Goal: Information Seeking & Learning: Find specific fact

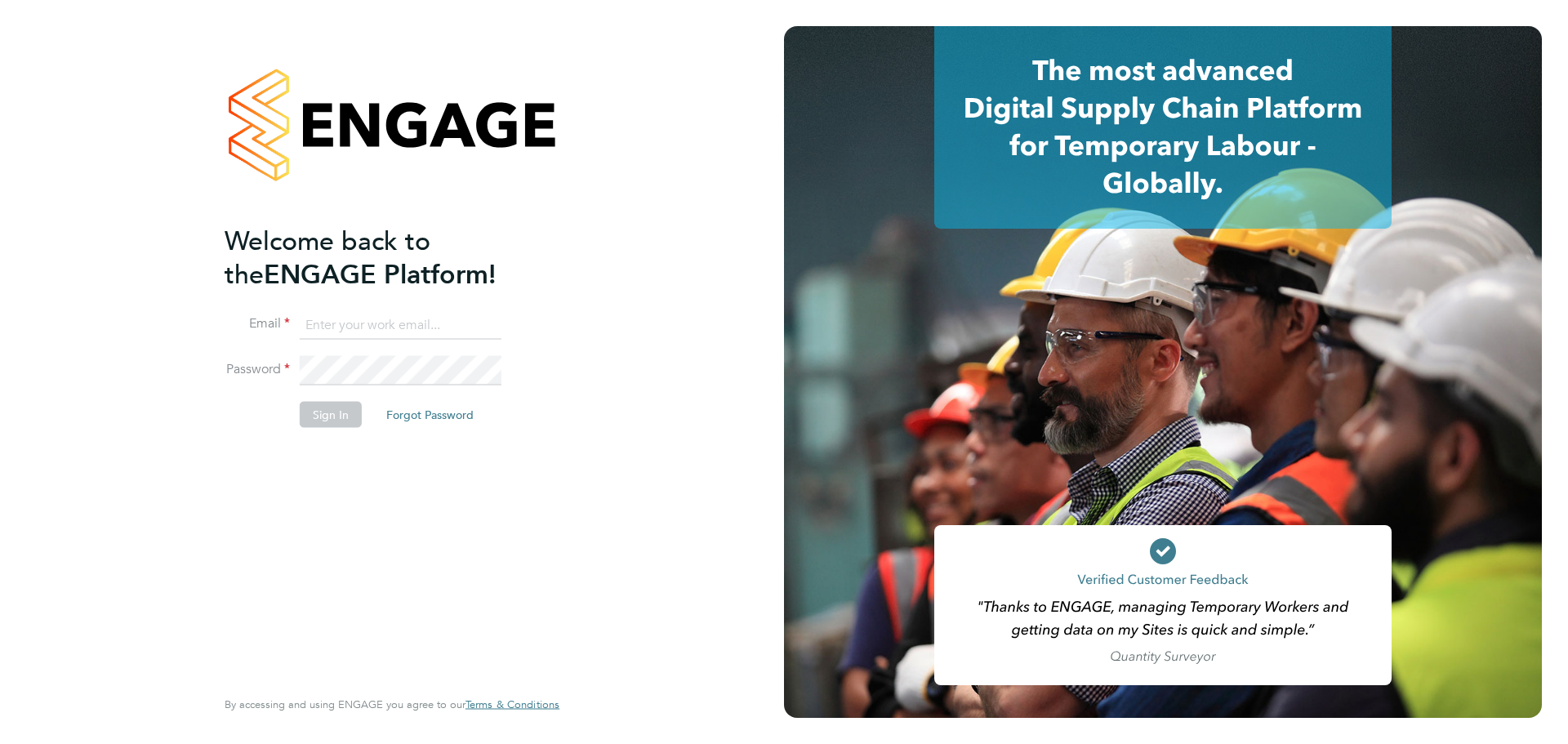
click at [321, 314] on input at bounding box center [400, 325] width 202 height 29
paste input "contractorqueries@michaelpage.com"
type input "contractorqueries@michaelpage.com"
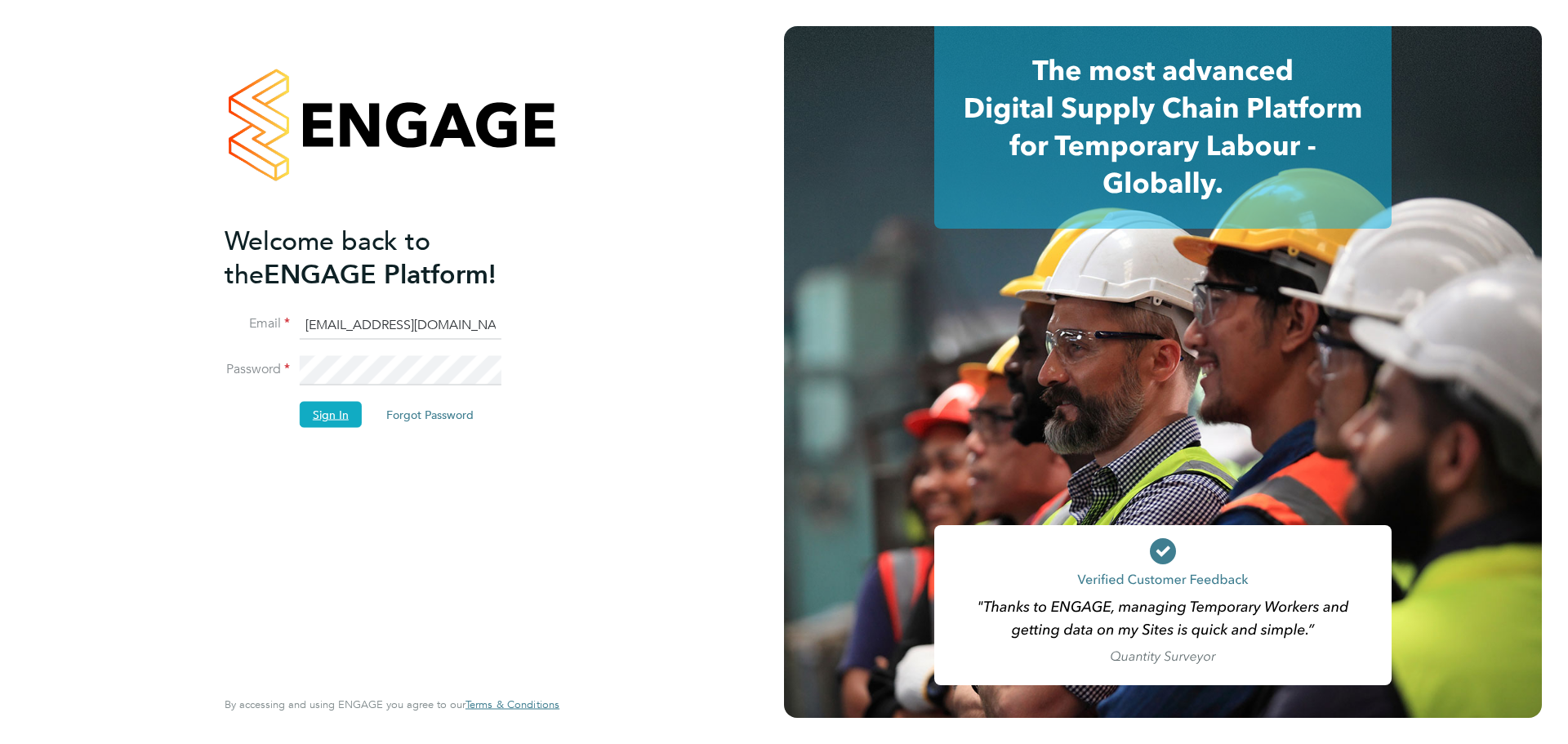
click at [310, 405] on button "Sign In" at bounding box center [331, 414] width 62 height 26
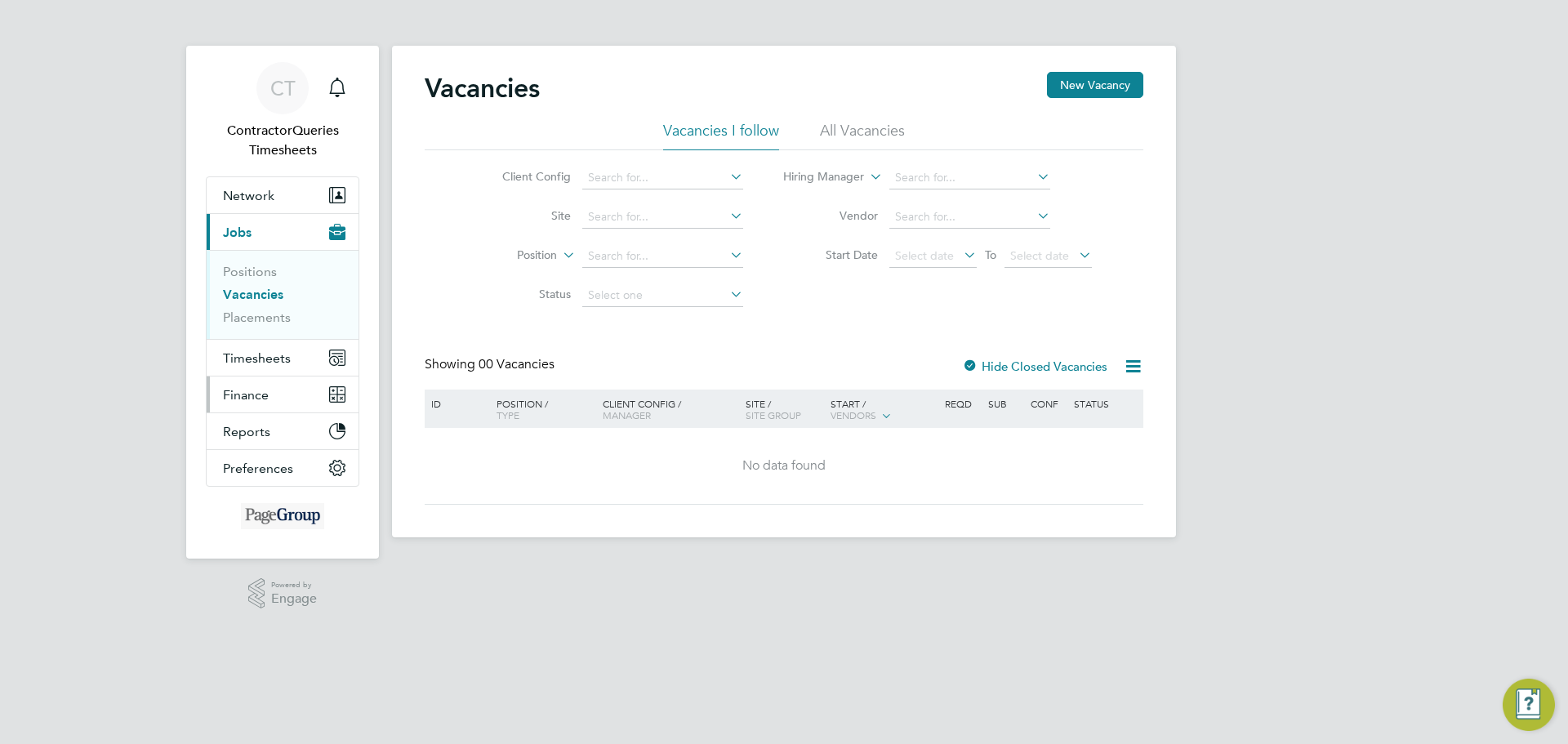
click at [245, 390] on span "Finance" at bounding box center [246, 395] width 46 height 16
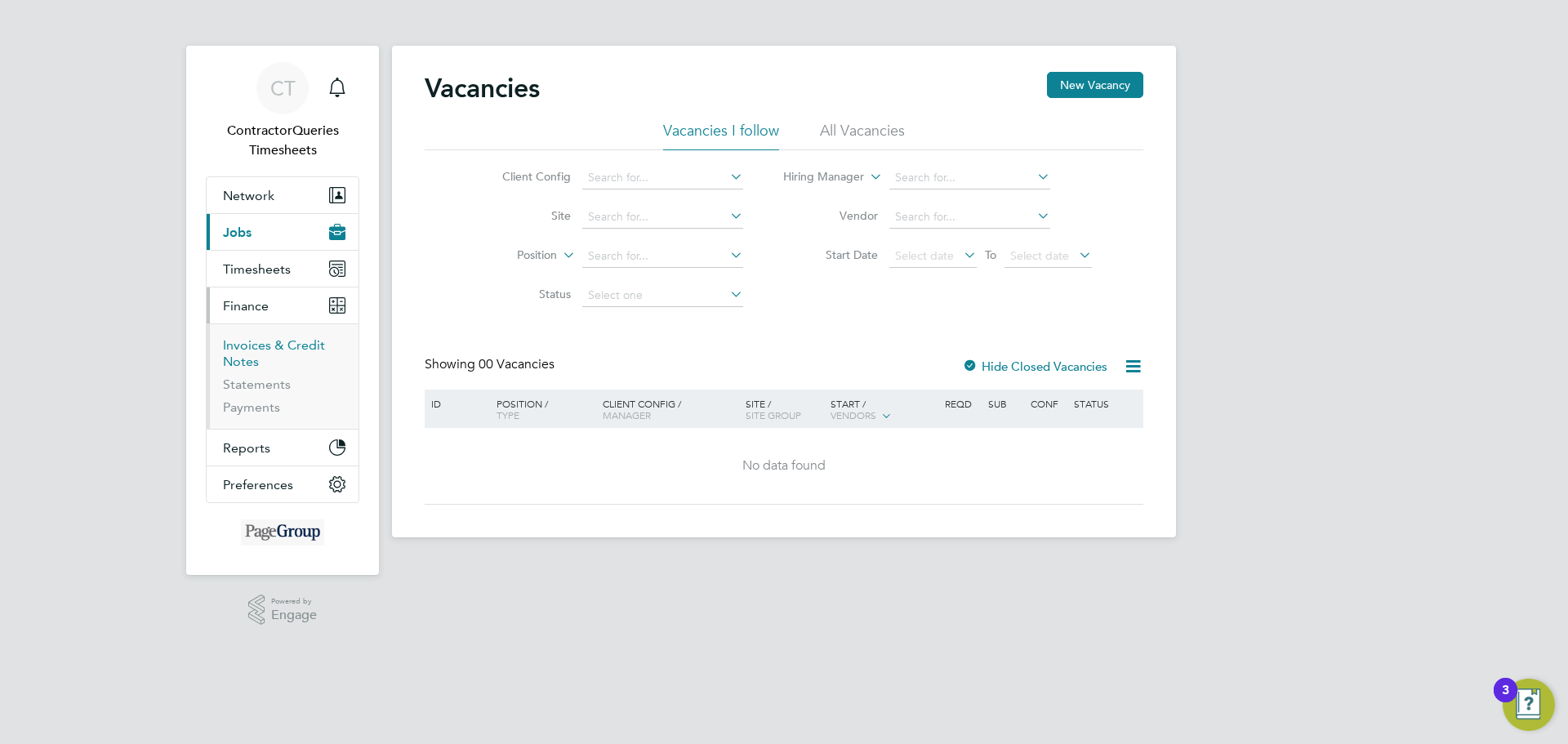
click at [230, 359] on link "Invoices & Credit Notes" at bounding box center [274, 354] width 102 height 32
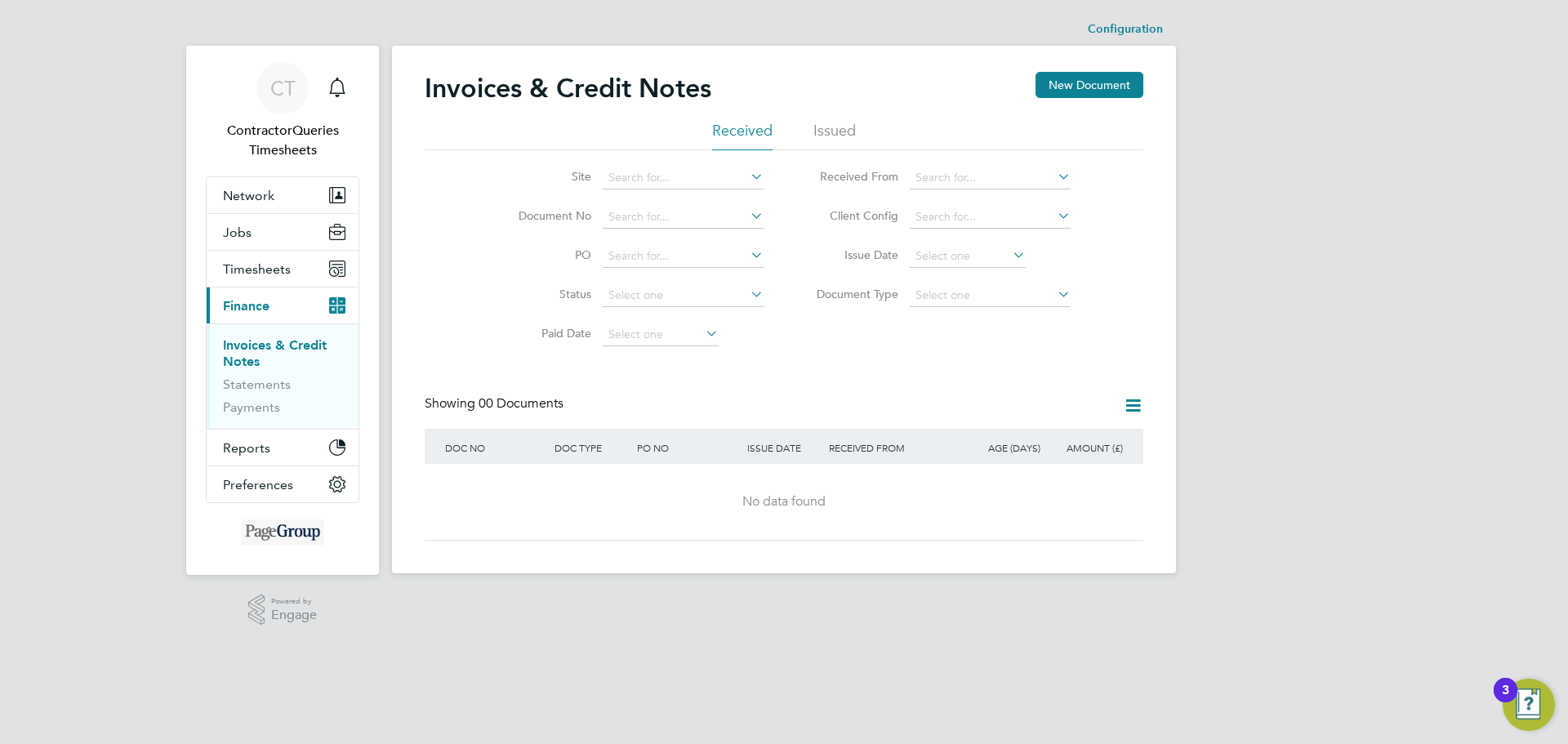
click at [818, 123] on li "Issued" at bounding box center [835, 135] width 43 height 29
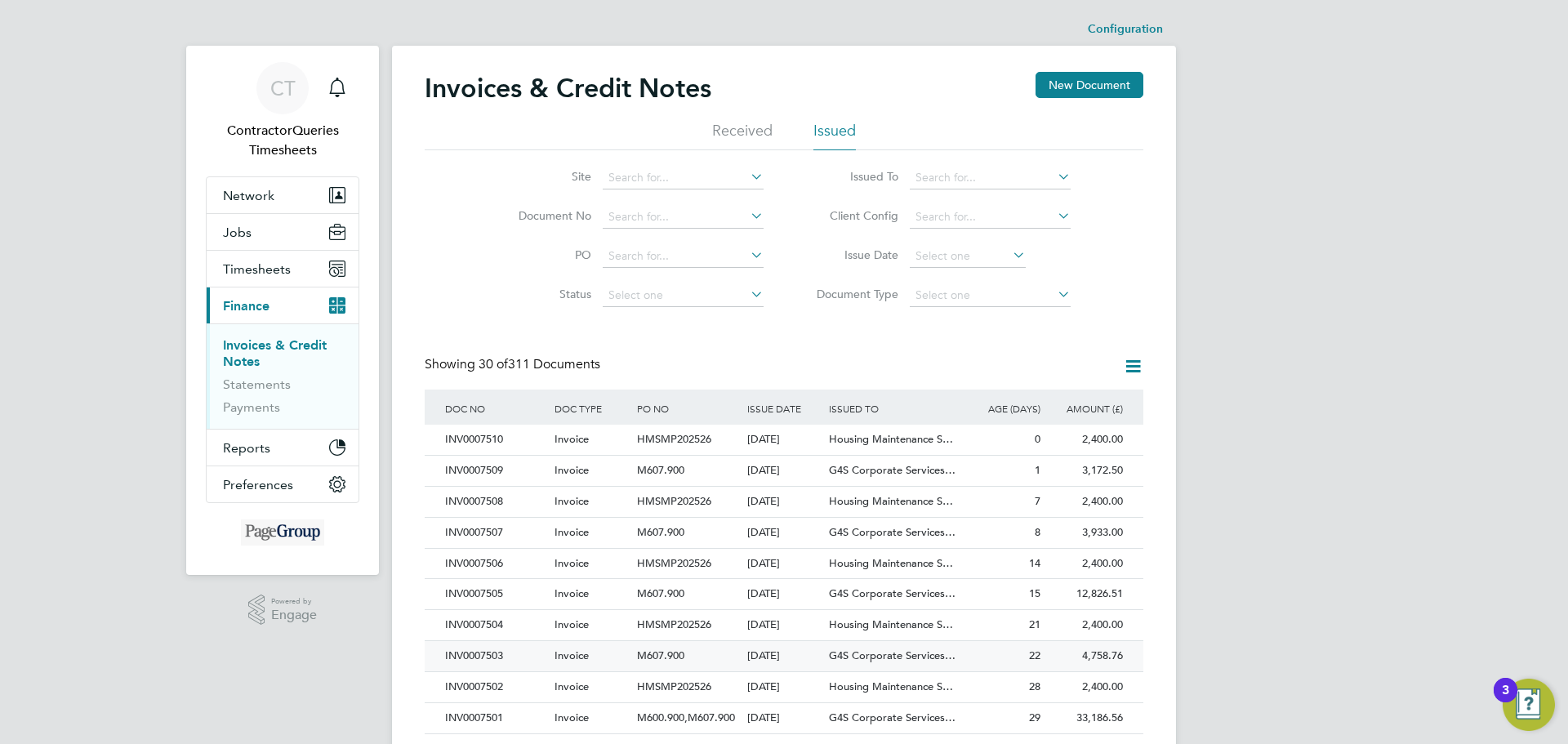
click at [487, 657] on div "INV0007503" at bounding box center [496, 656] width 110 height 30
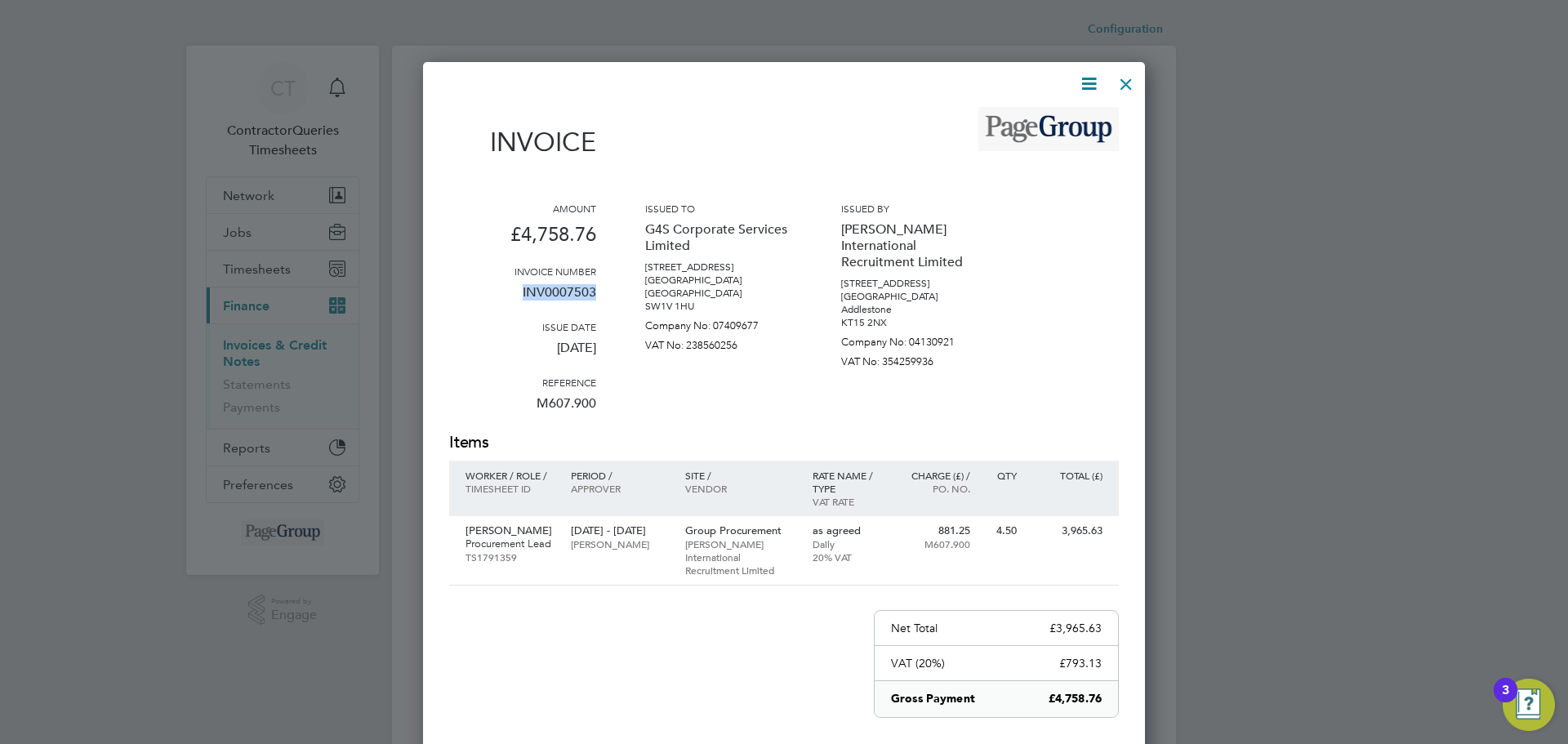
drag, startPoint x: 597, startPoint y: 290, endPoint x: 521, endPoint y: 308, distance: 78.1
click at [521, 308] on div "Amount £4,758.76 Invoice number INV0007503 Issue date [DATE] Reference M607.900…" at bounding box center [784, 317] width 670 height 230
copy p "INV0007503"
click at [1137, 75] on div at bounding box center [1126, 79] width 29 height 29
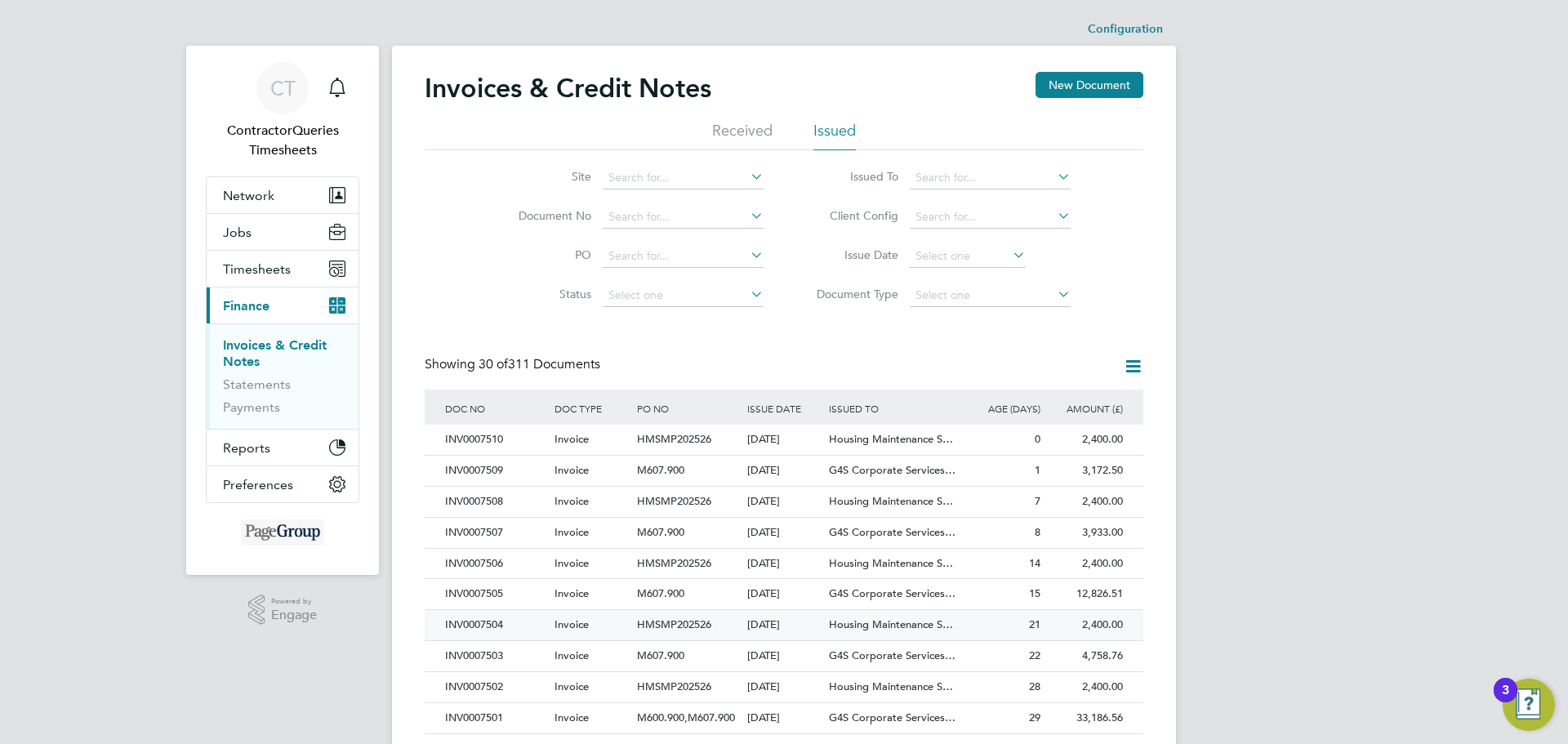
click at [462, 617] on div "INV0007504" at bounding box center [496, 625] width 110 height 30
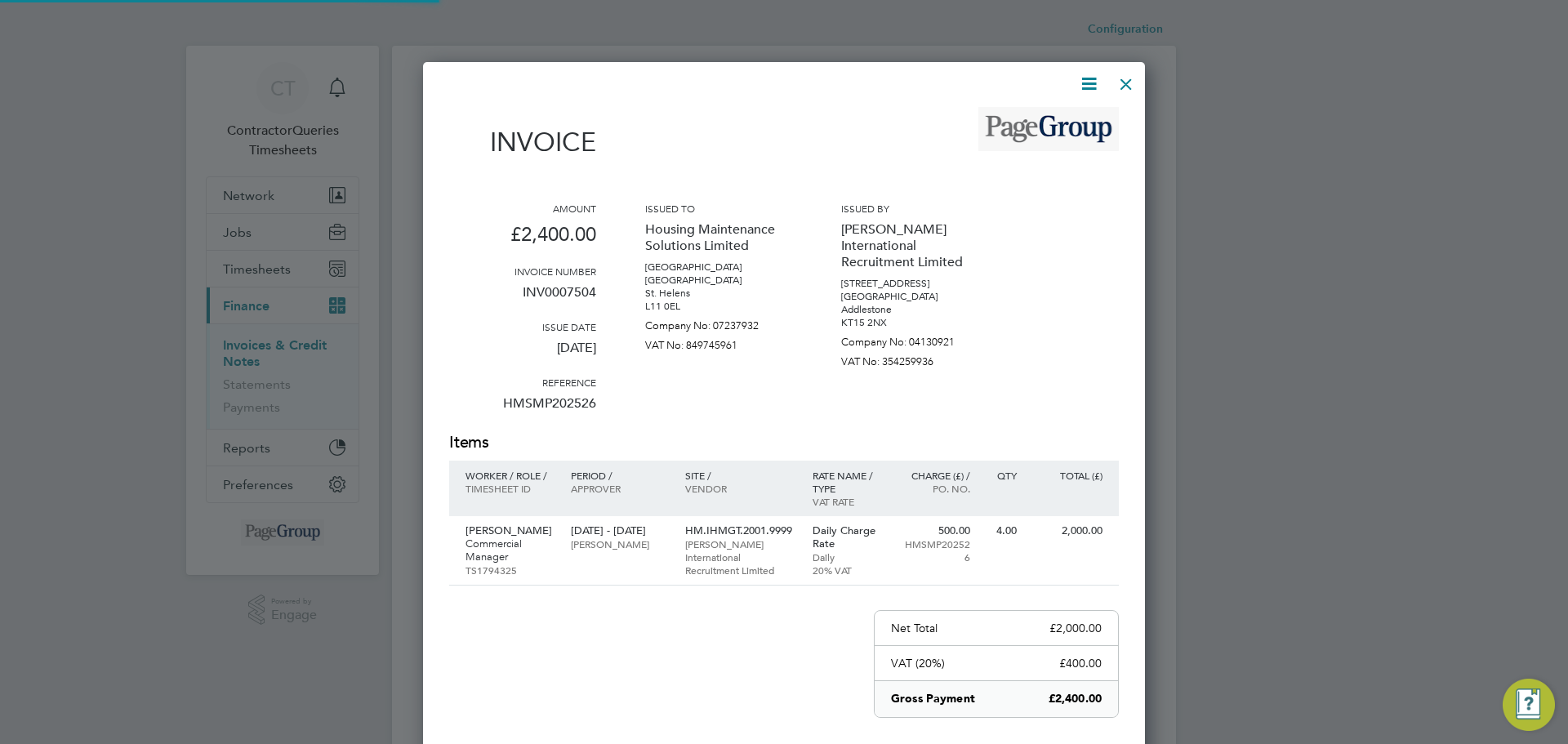
scroll to position [879, 723]
drag, startPoint x: 598, startPoint y: 296, endPoint x: 513, endPoint y: 305, distance: 85.5
click at [513, 305] on div "Amount £2,400.00 Invoice number INV0007504 Issue date [DATE] Reference HMSMP202…" at bounding box center [784, 317] width 670 height 230
copy p "INV0007504"
click at [1125, 83] on div at bounding box center [1126, 79] width 29 height 29
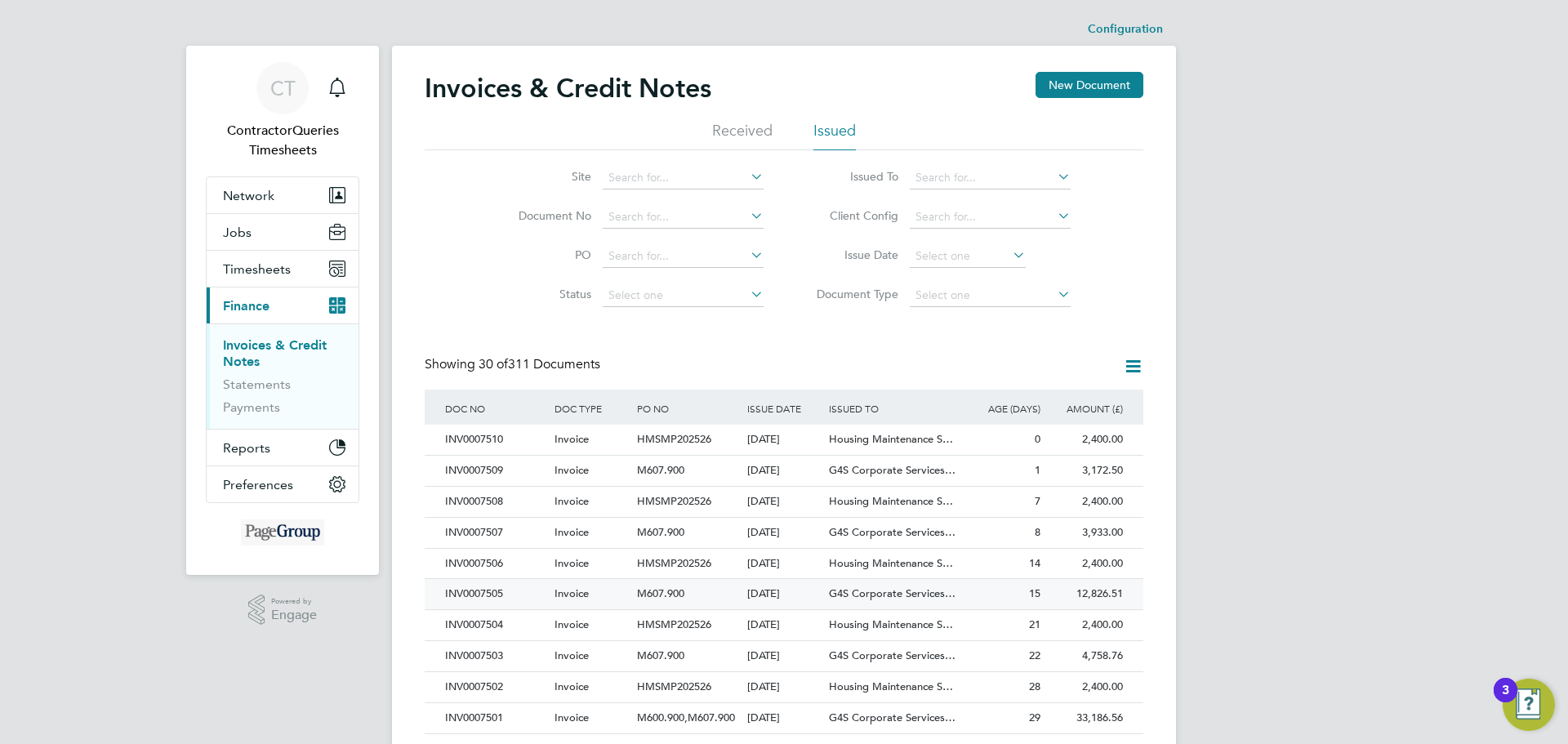
click at [477, 587] on div "INV0007505" at bounding box center [496, 594] width 110 height 30
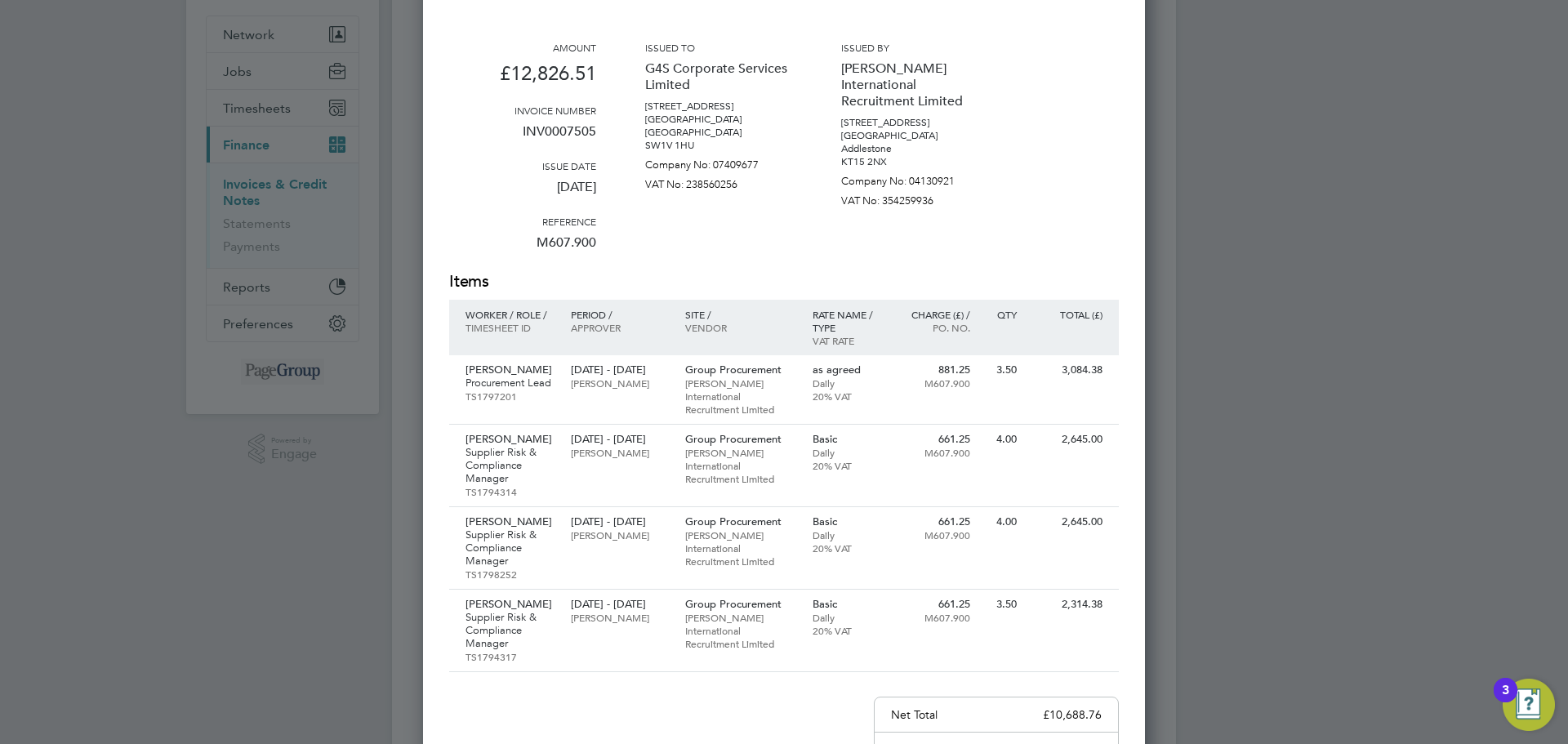
scroll to position [82, 0]
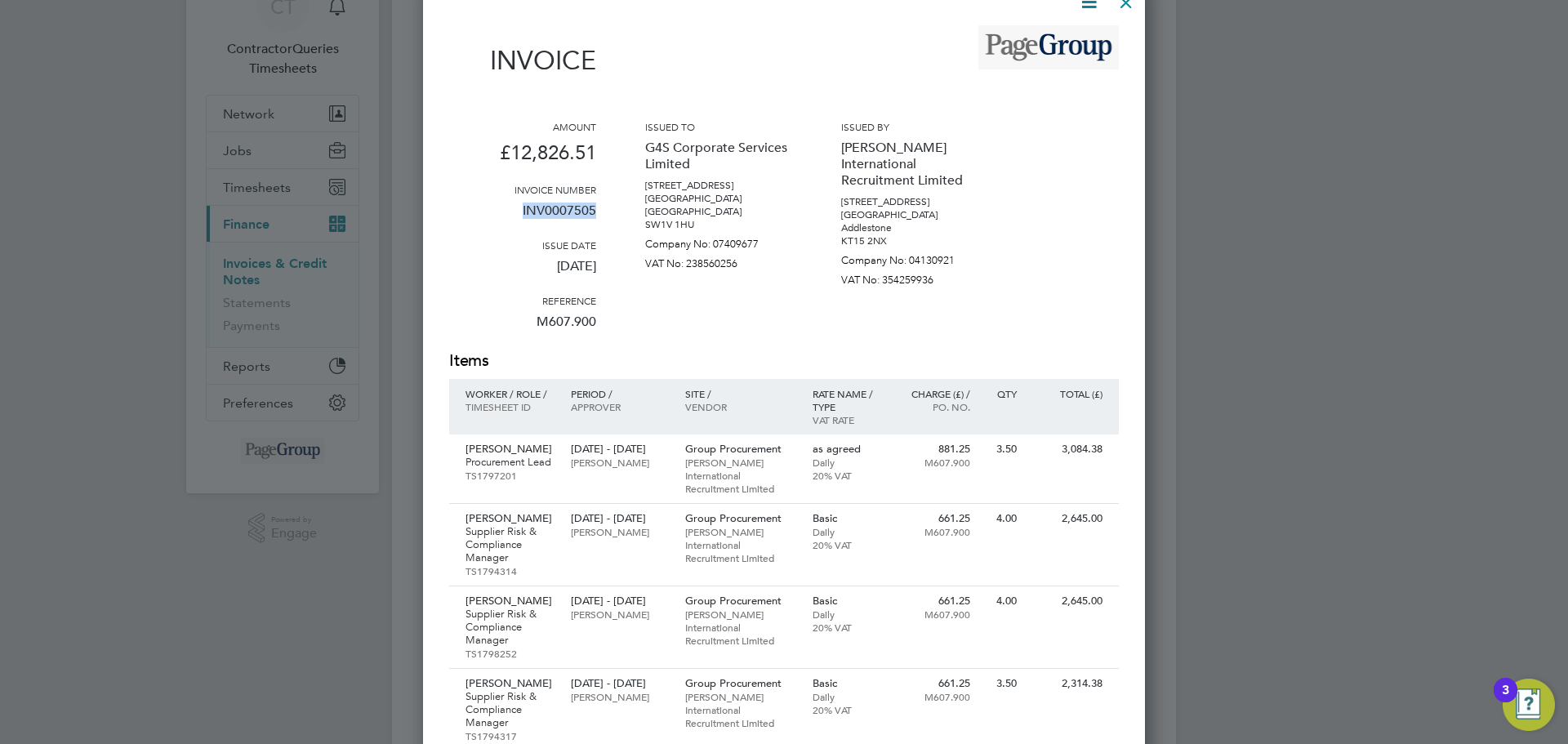
drag, startPoint x: 594, startPoint y: 209, endPoint x: 513, endPoint y: 220, distance: 81.7
click at [513, 220] on p "INV0007505" at bounding box center [522, 217] width 147 height 43
copy p "INV0007505"
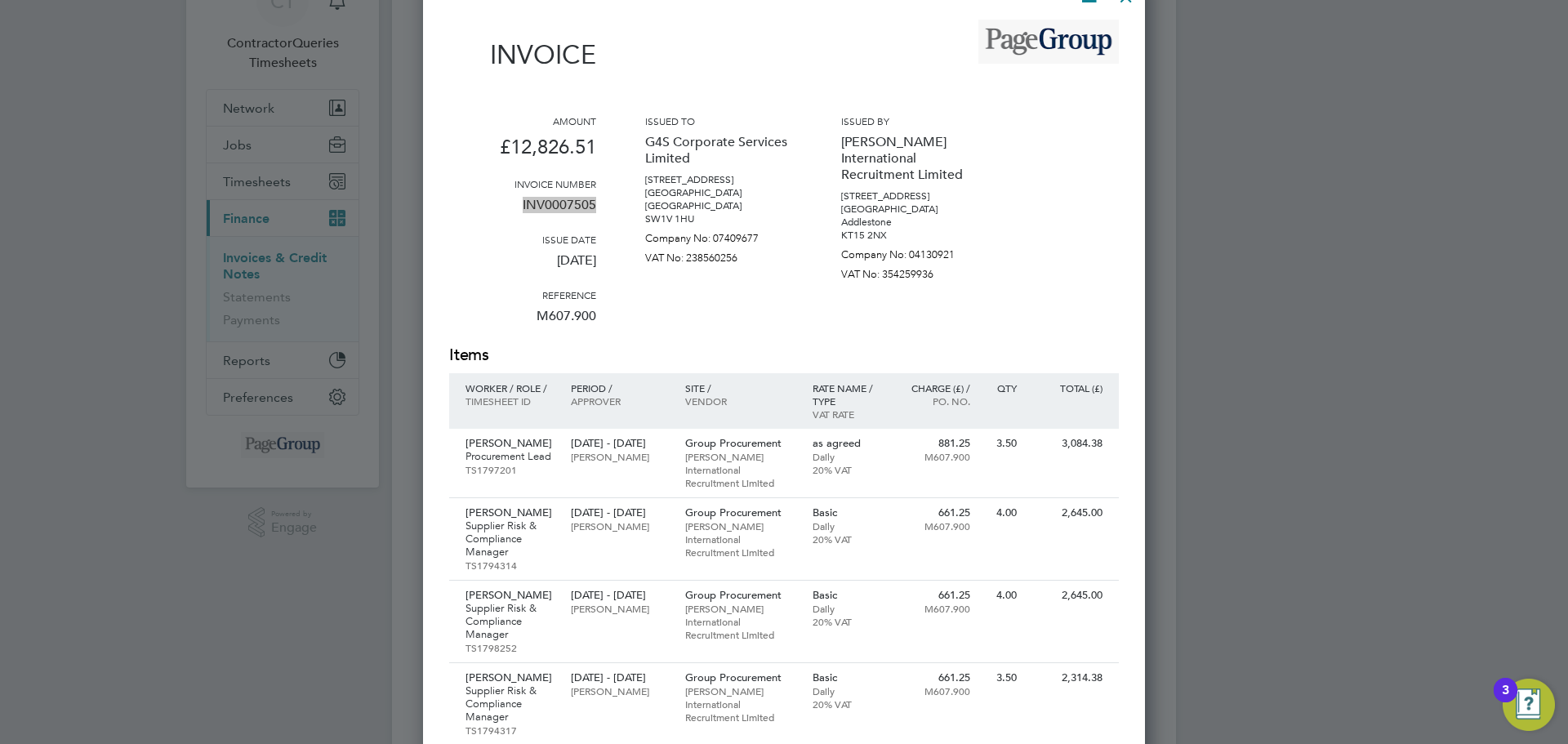
scroll to position [0, 0]
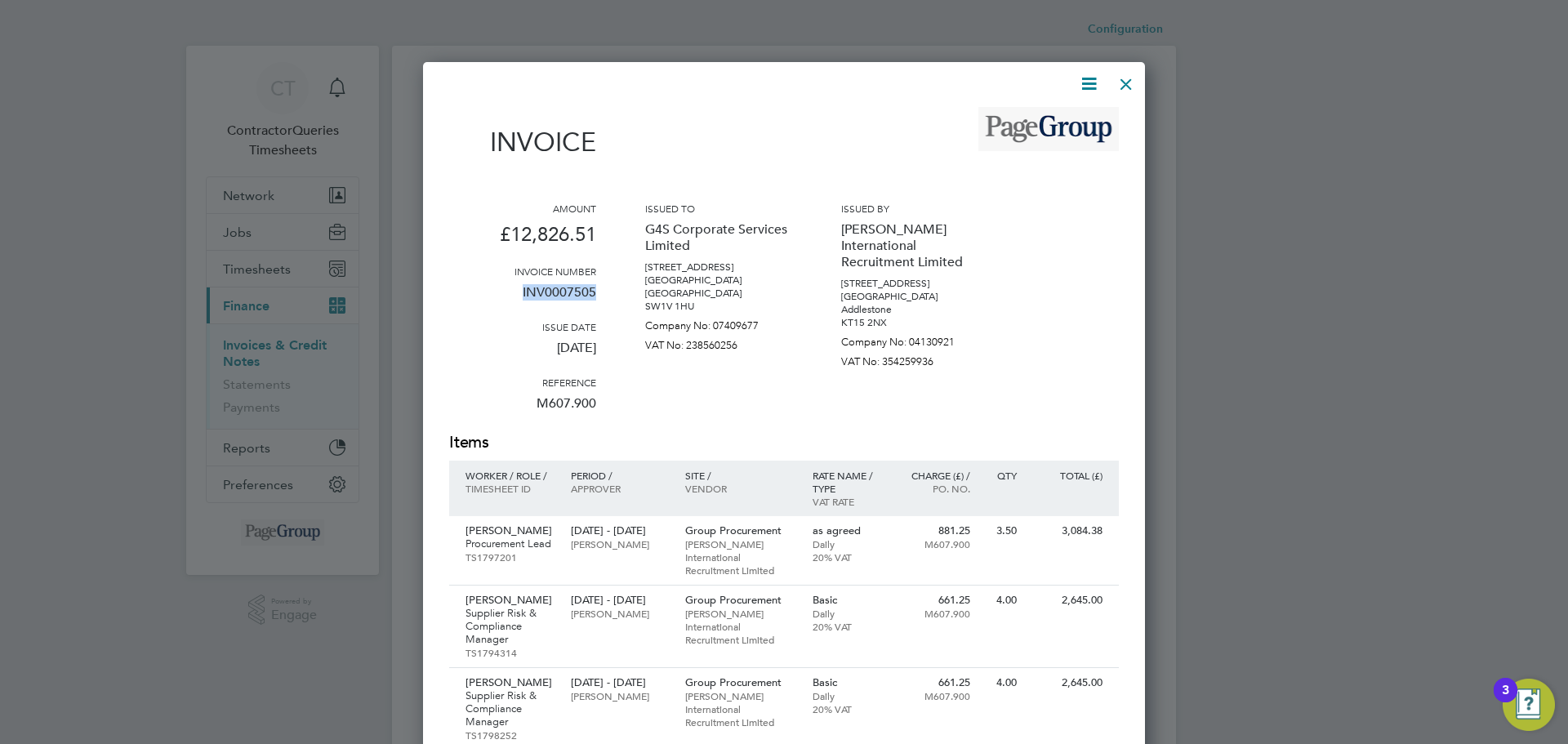
click at [1132, 85] on div at bounding box center [1126, 79] width 29 height 29
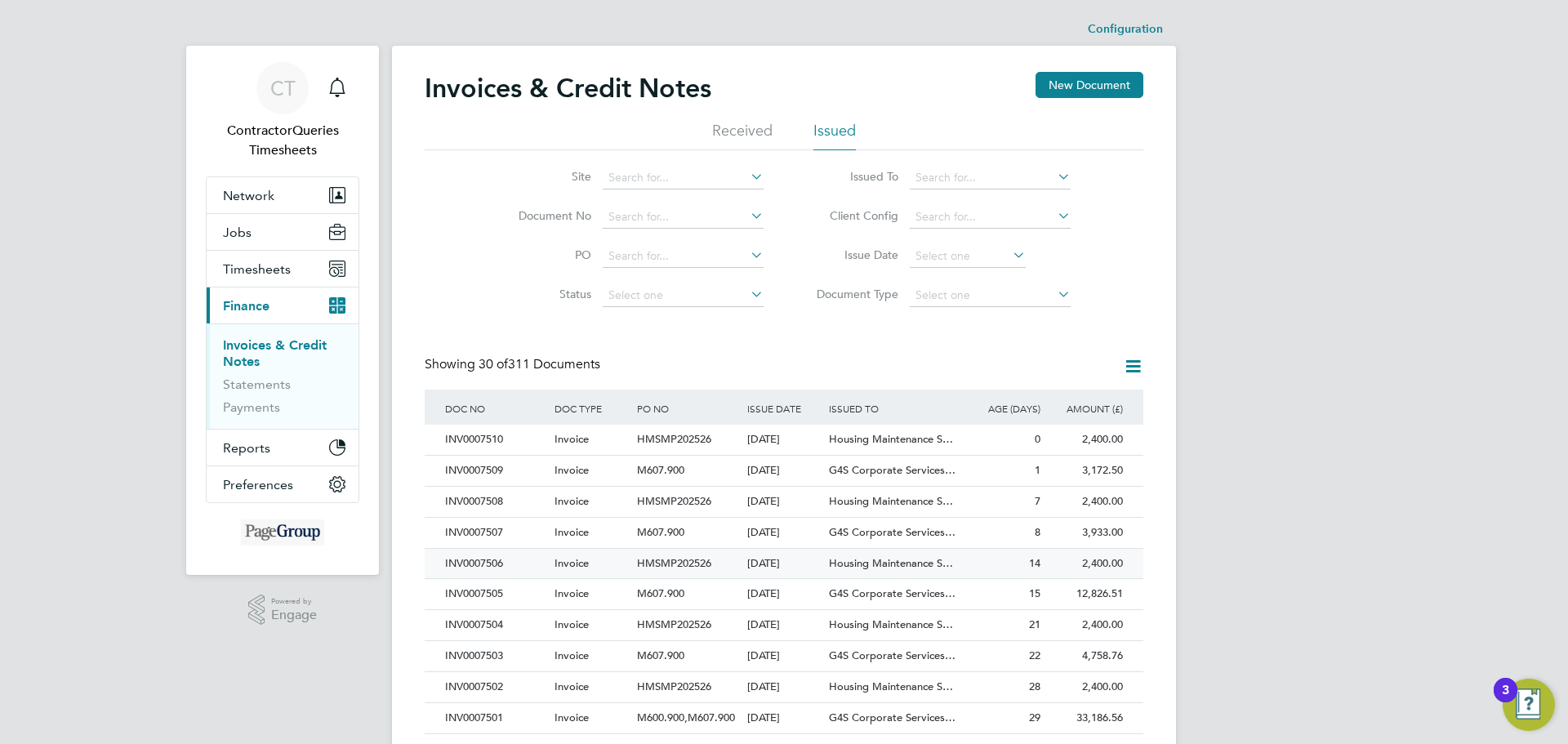
click at [467, 560] on div "INV0007506" at bounding box center [496, 564] width 110 height 30
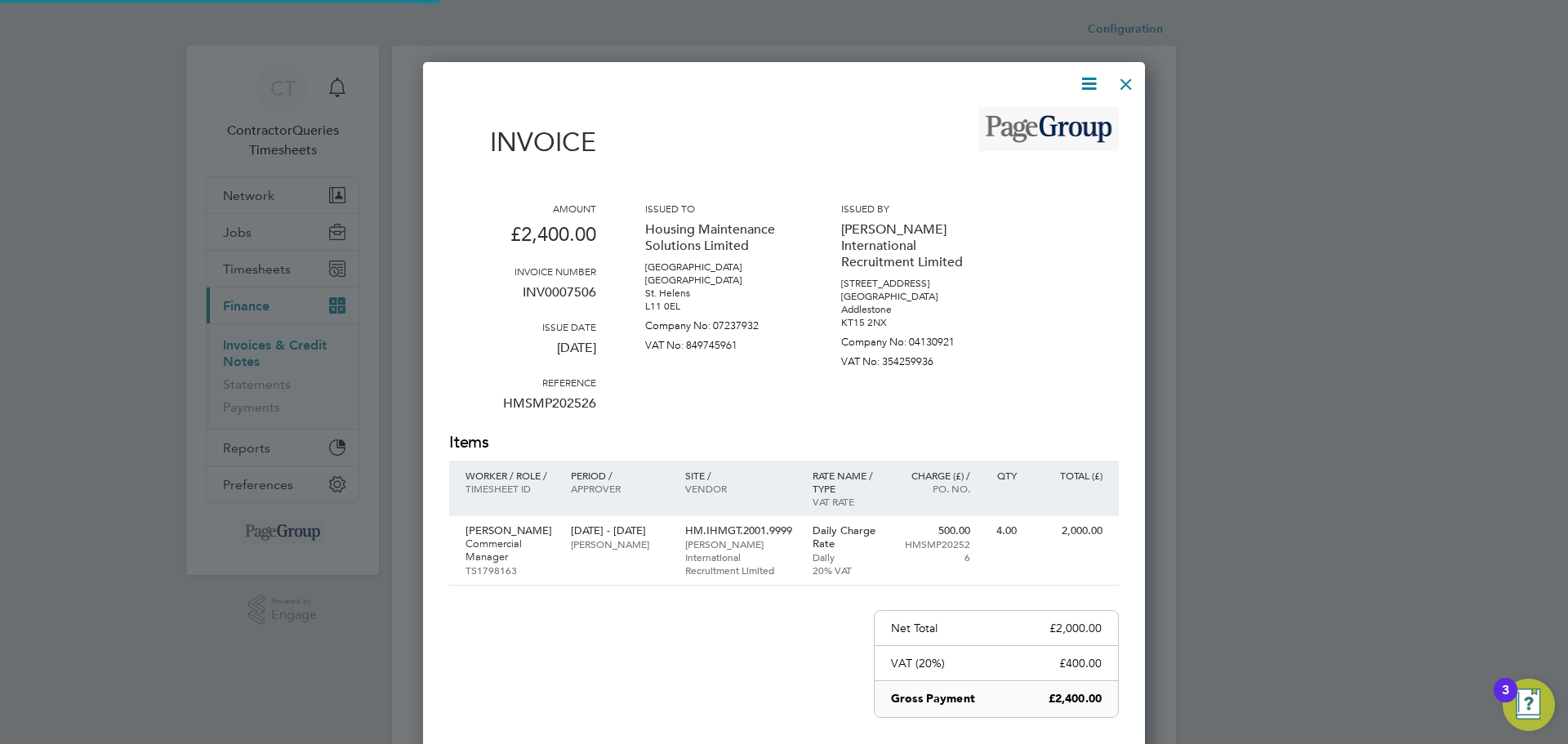
scroll to position [879, 723]
drag, startPoint x: 598, startPoint y: 295, endPoint x: 501, endPoint y: 299, distance: 97.1
click at [501, 299] on div "Amount £2,400.00 Invoice number INV0007506 Issue date [DATE] Reference HMSMP202…" at bounding box center [784, 317] width 670 height 230
copy p "INV0007506"
click at [1133, 85] on div at bounding box center [1126, 79] width 29 height 29
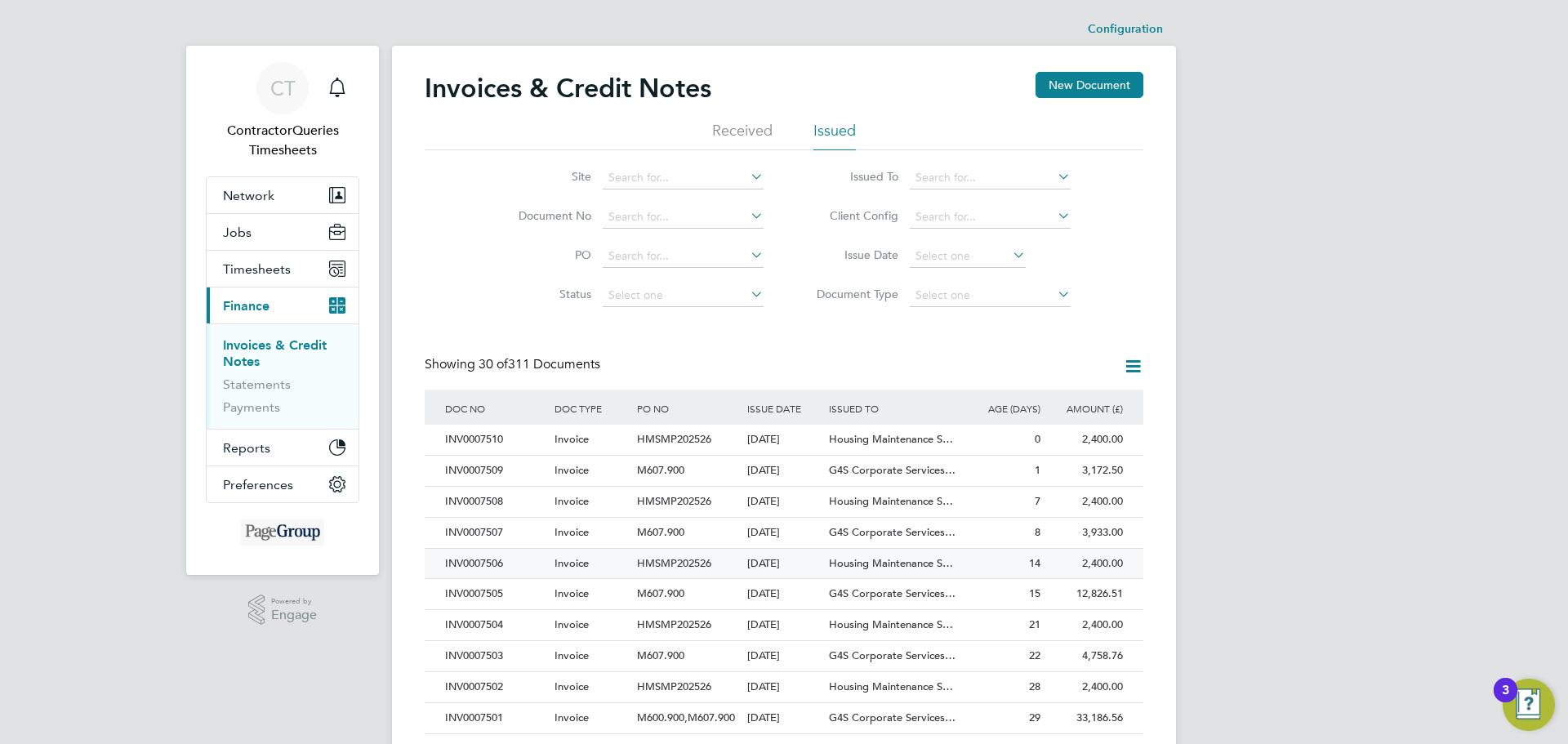
click at [484, 559] on div "INV0007506" at bounding box center [496, 564] width 110 height 30
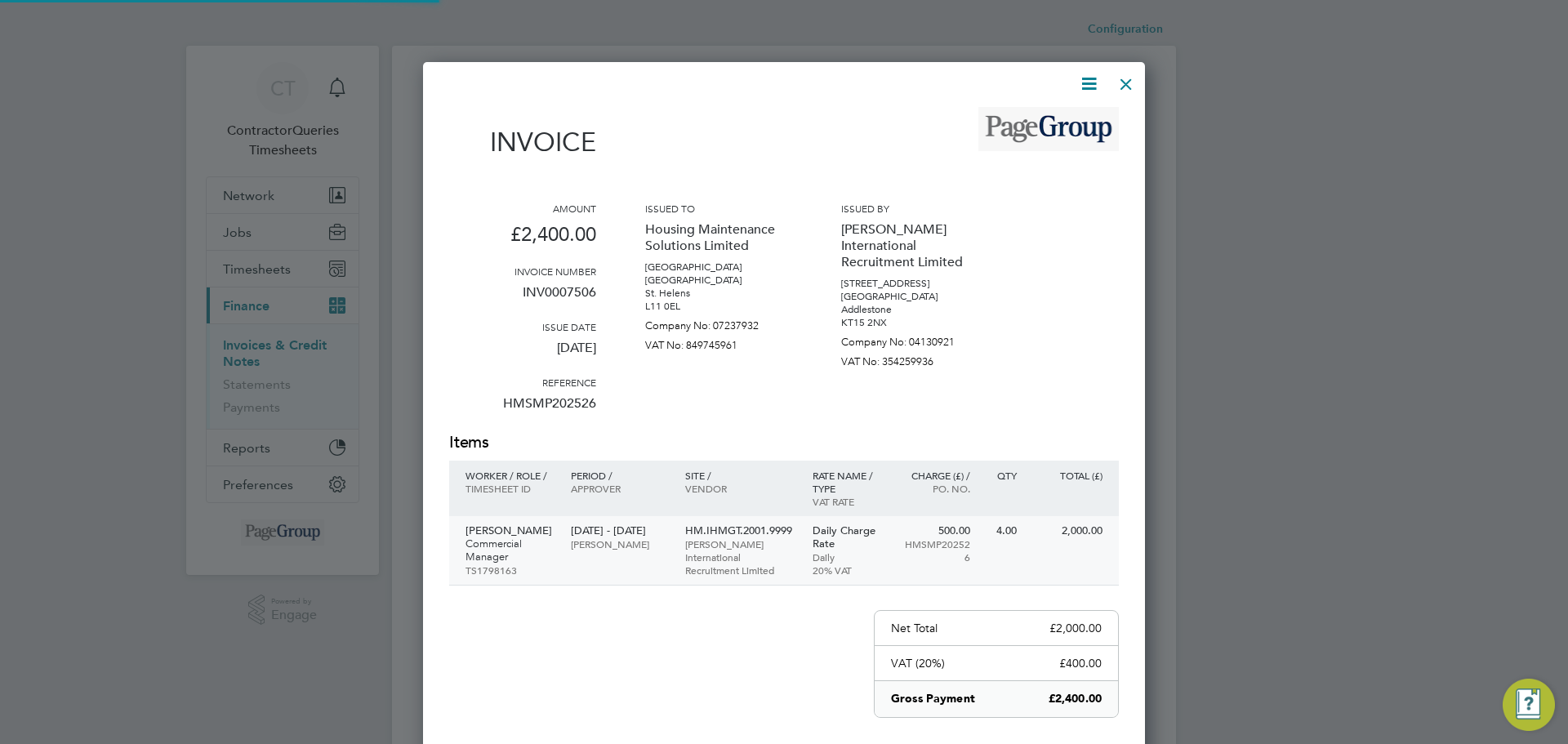
scroll to position [879, 723]
click at [1127, 75] on div at bounding box center [1126, 79] width 29 height 29
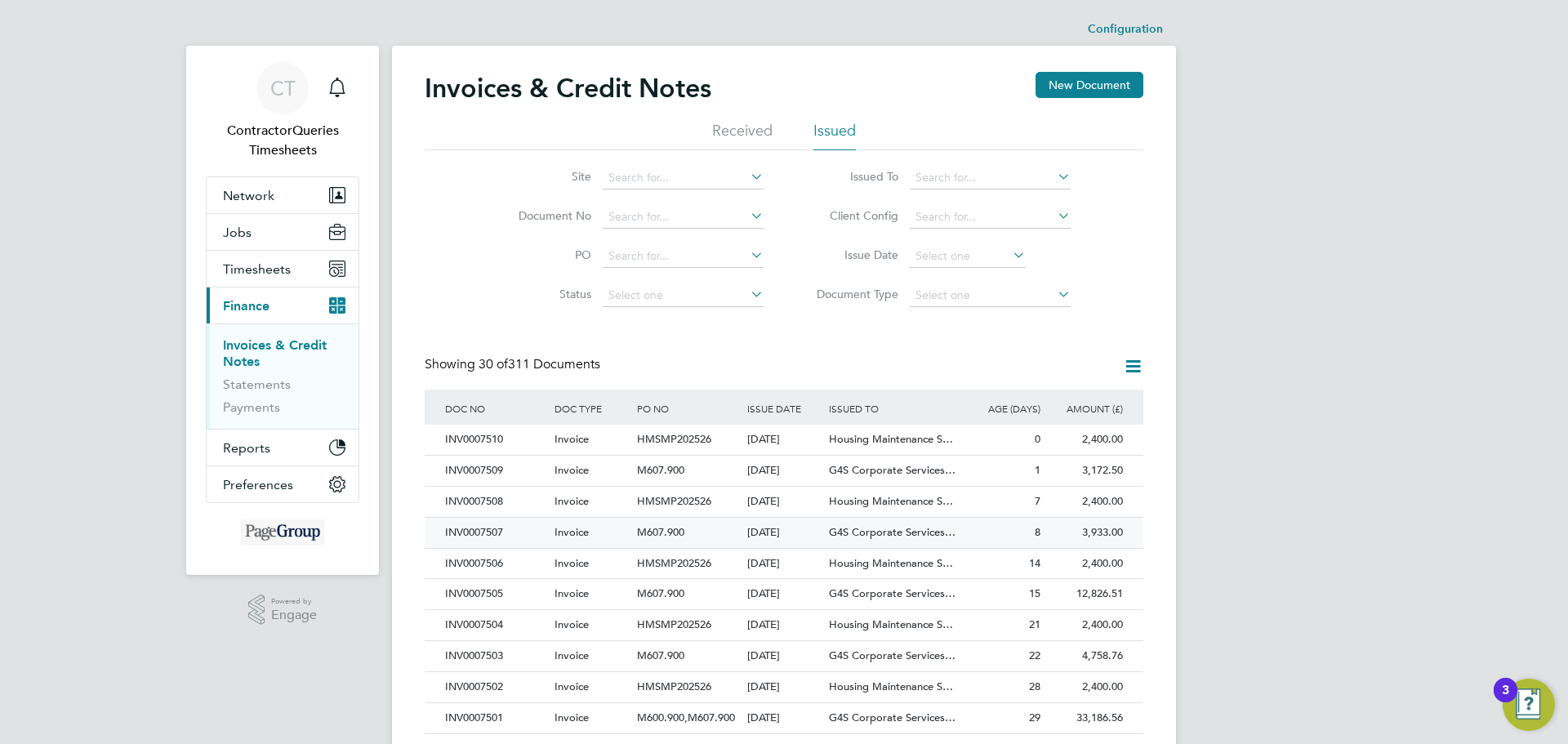
click at [478, 534] on div "INV0007507" at bounding box center [496, 533] width 110 height 30
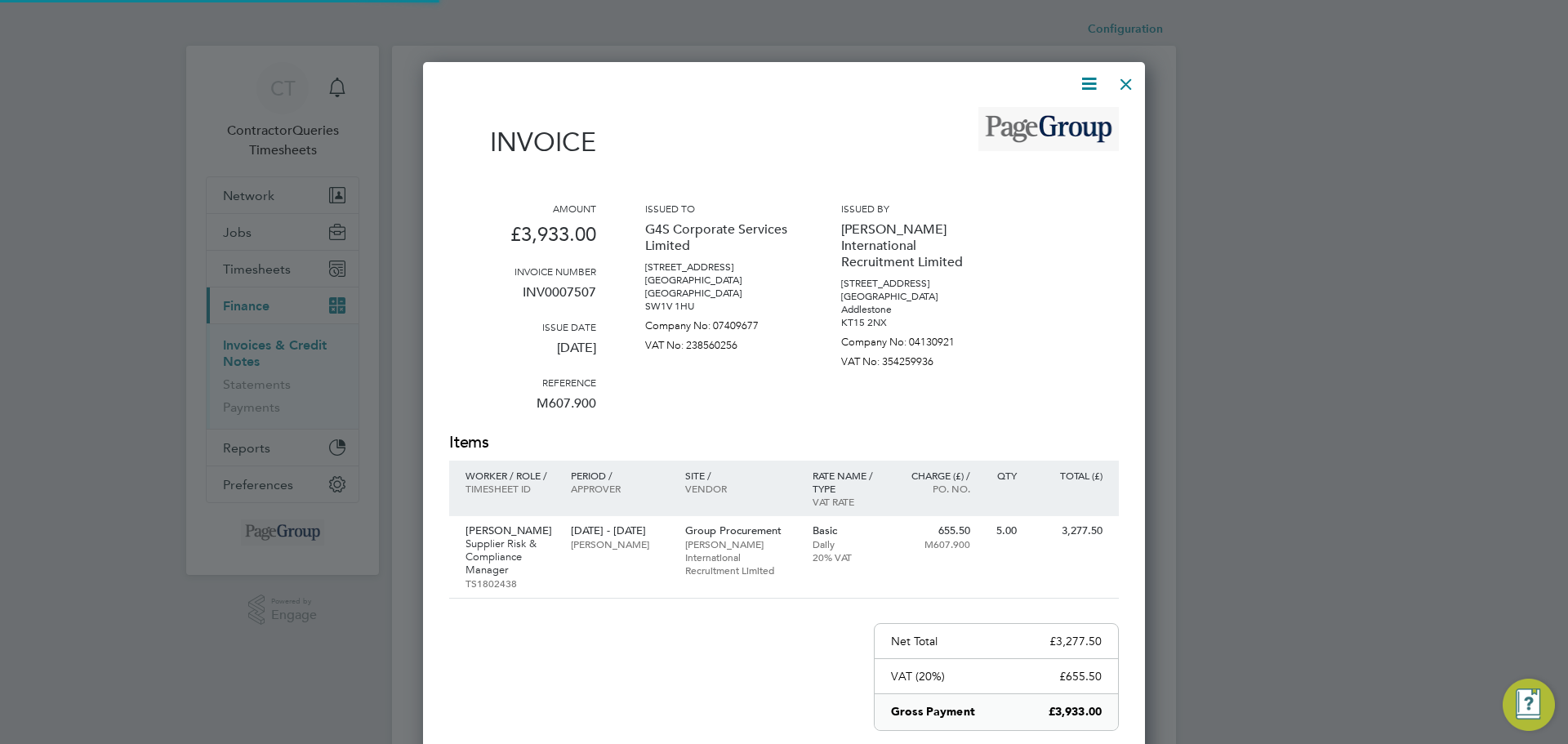
scroll to position [892, 723]
drag, startPoint x: 598, startPoint y: 291, endPoint x: 510, endPoint y: 298, distance: 88.3
click at [510, 298] on div "Amount £3,933.00 Invoice number INV0007507 Issue date [DATE] Reference M607.900…" at bounding box center [784, 317] width 670 height 230
copy p "INV0007507"
click at [1133, 76] on div at bounding box center [1126, 79] width 29 height 29
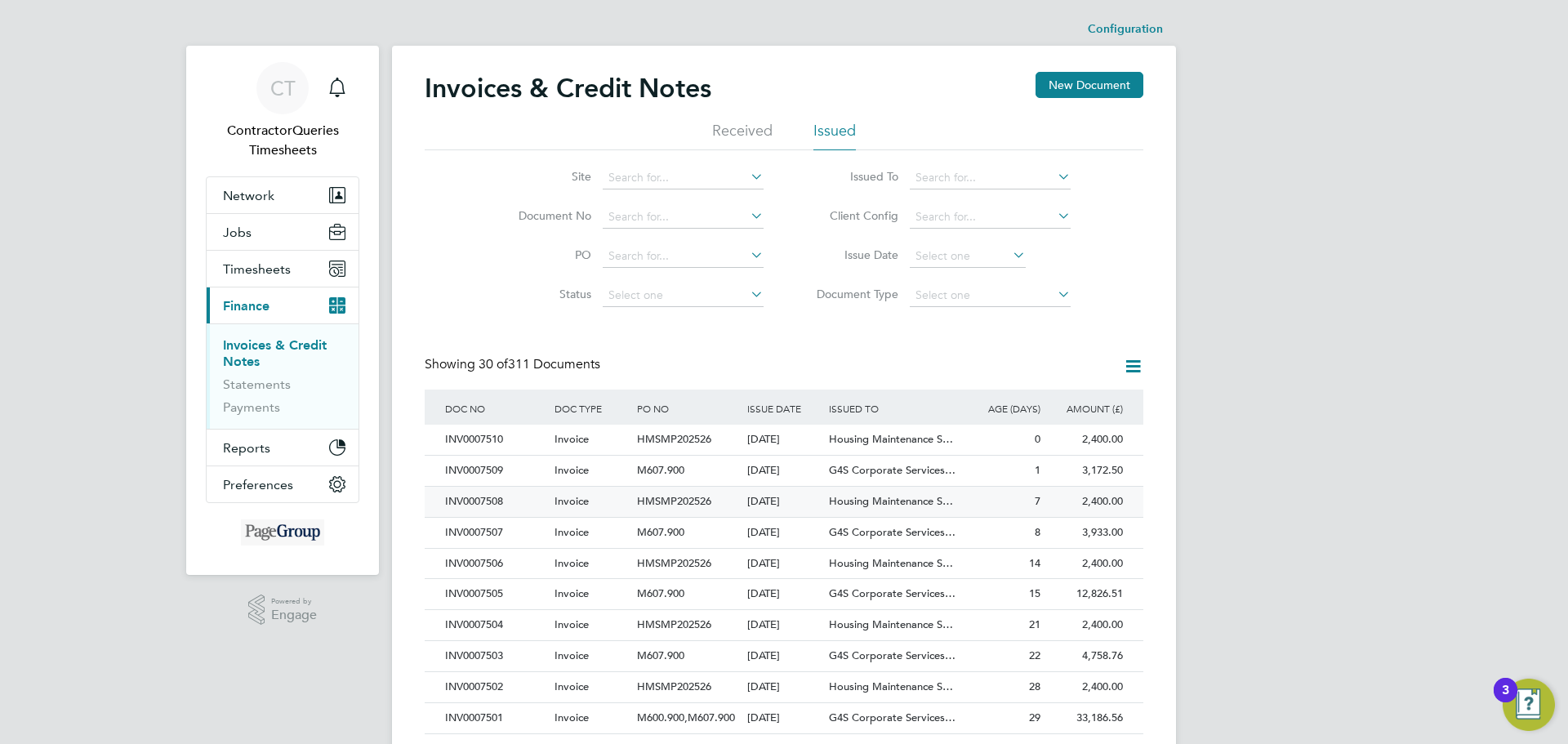
click at [500, 502] on div "INV0007508" at bounding box center [496, 501] width 110 height 30
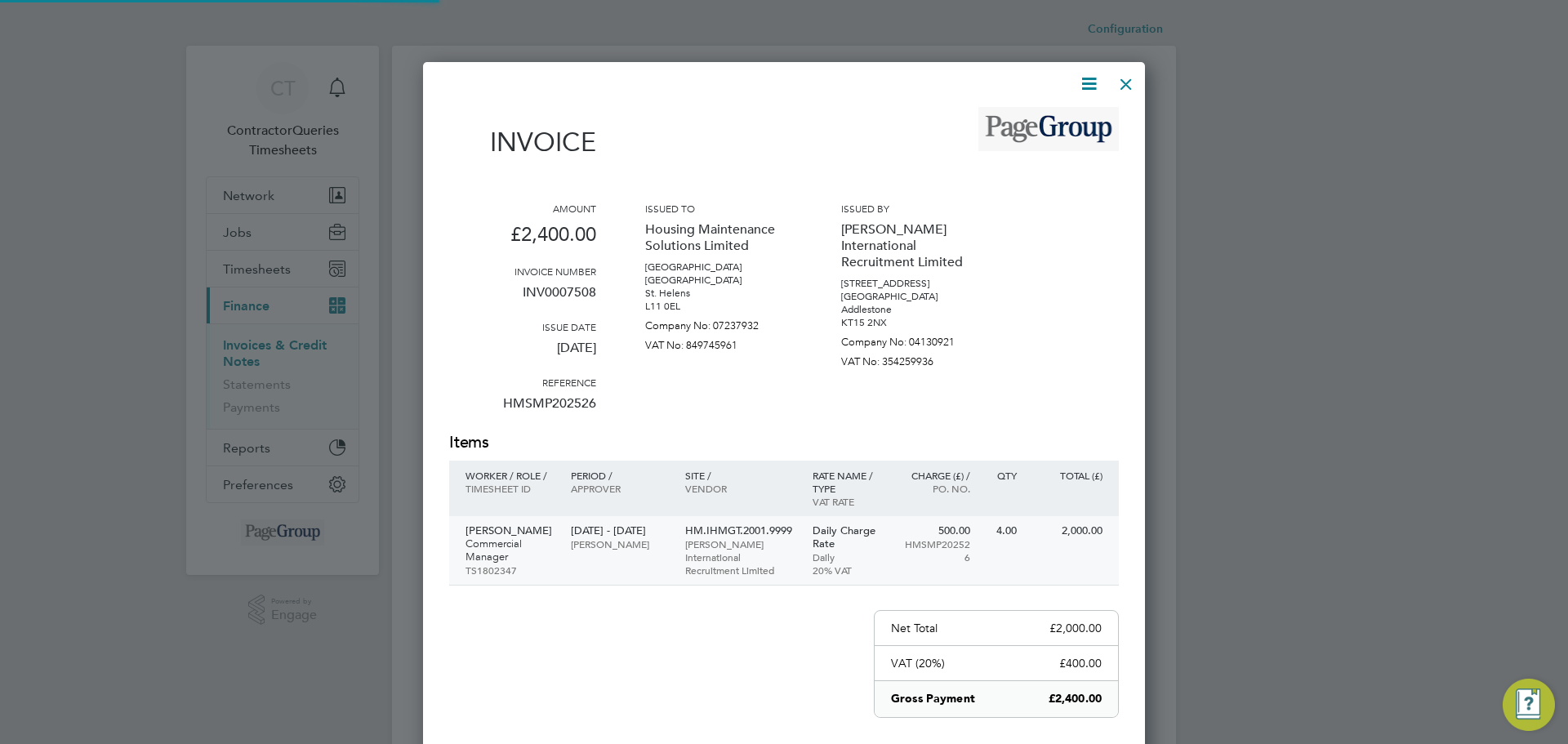
scroll to position [879, 723]
drag, startPoint x: 597, startPoint y: 285, endPoint x: 522, endPoint y: 298, distance: 76.1
click at [522, 298] on div "Amount £2,400.00 Invoice number INV0007508 Issue date [DATE] Reference HMSMP202…" at bounding box center [784, 317] width 670 height 230
copy p "INV0007508"
click at [1130, 86] on div at bounding box center [1126, 79] width 29 height 29
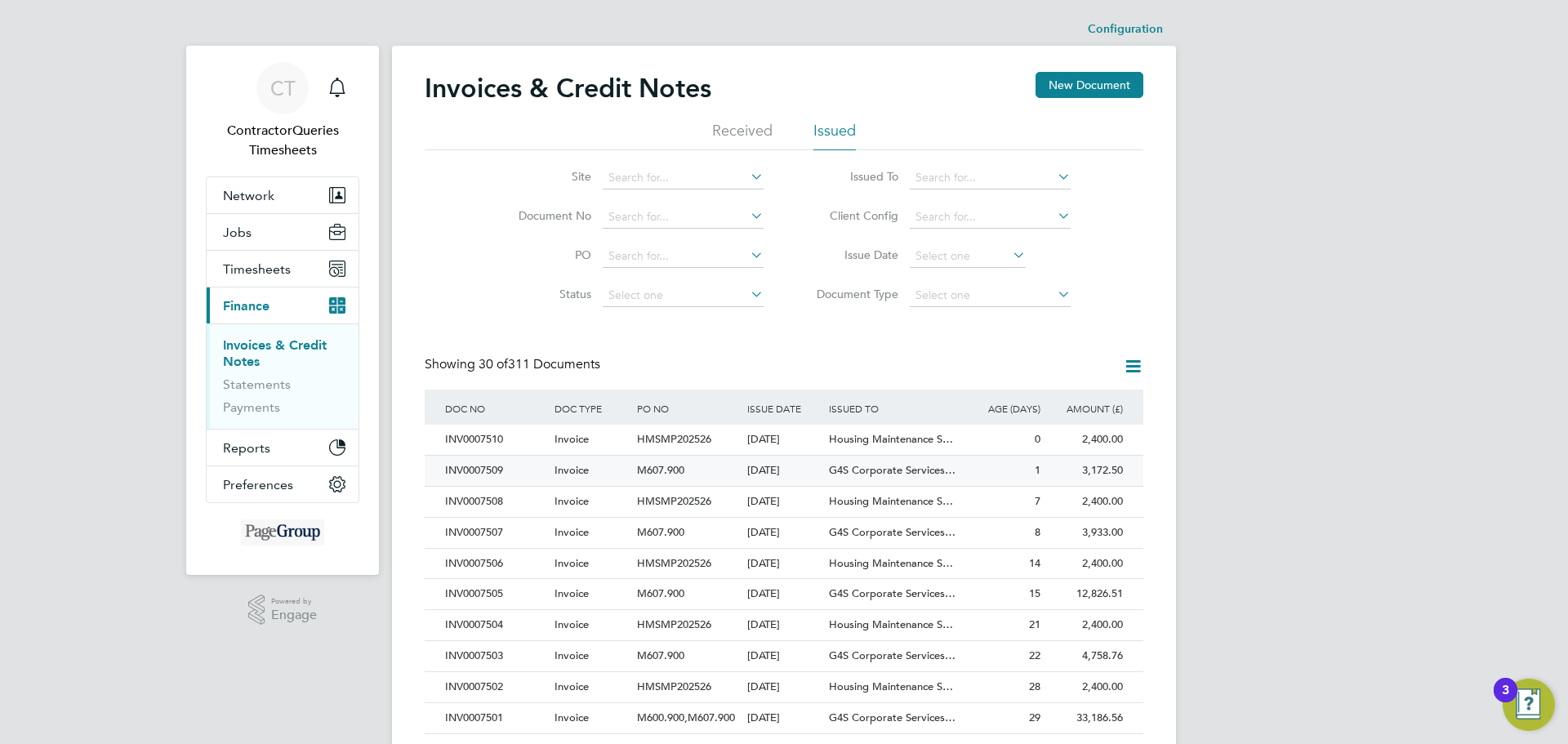
click at [477, 468] on div "INV0007509" at bounding box center [496, 470] width 110 height 30
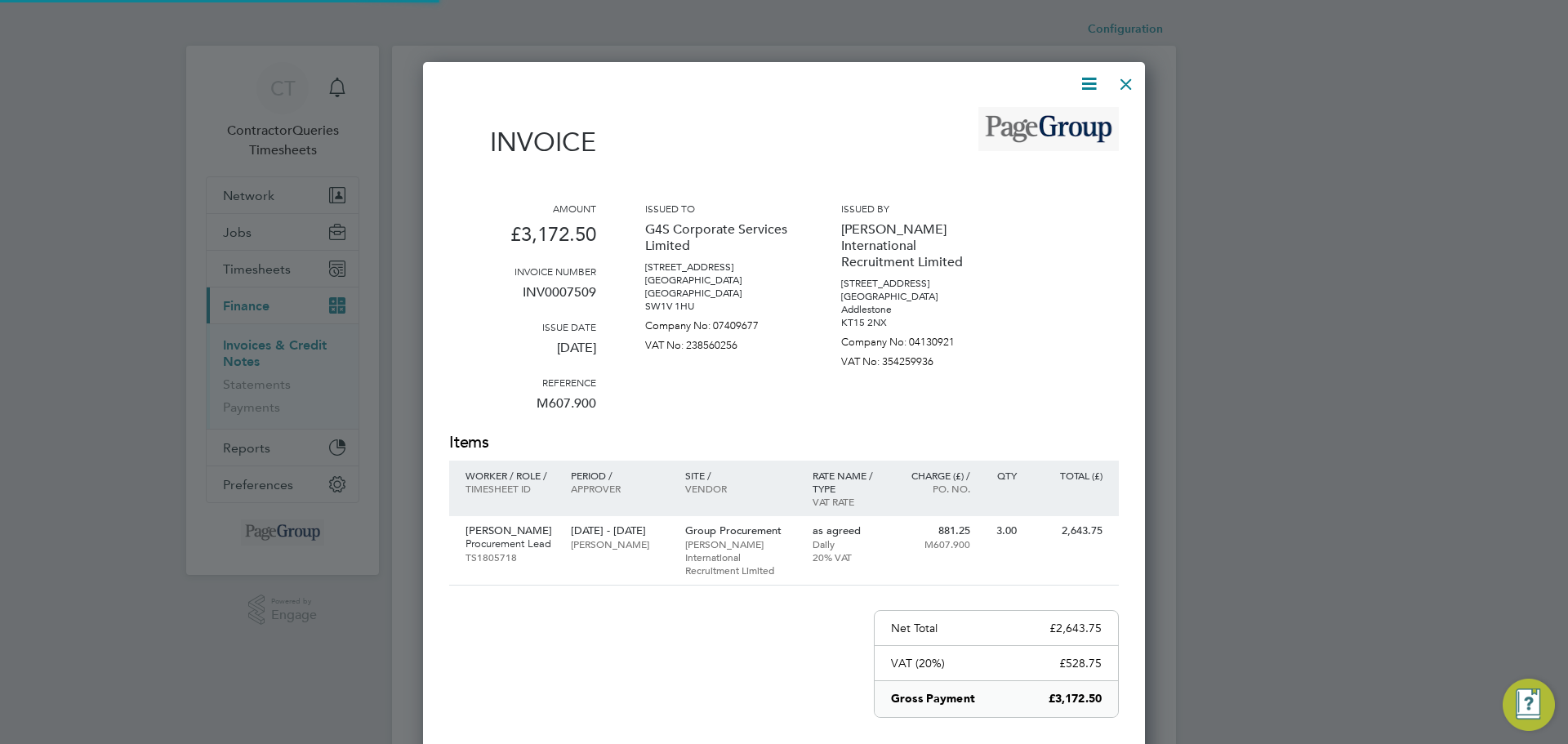
scroll to position [879, 723]
drag, startPoint x: 596, startPoint y: 289, endPoint x: 509, endPoint y: 302, distance: 88.0
click at [509, 302] on div "Amount £3,172.50 Invoice number INV0007509 Issue date [DATE] Reference M607.900…" at bounding box center [784, 317] width 670 height 230
copy p "INV0007509"
click at [1117, 81] on div at bounding box center [1126, 79] width 29 height 29
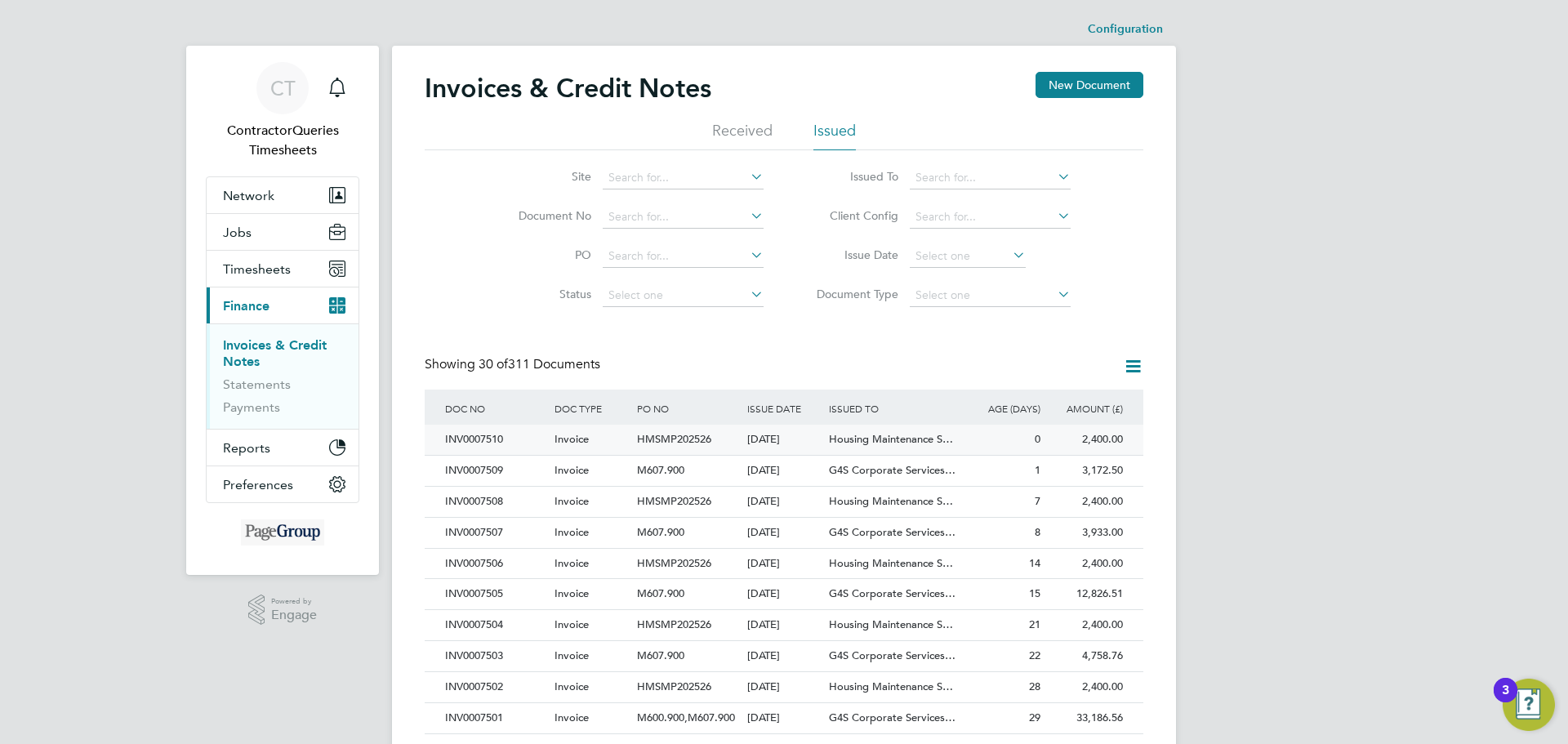
click at [464, 442] on div "INV0007510" at bounding box center [496, 439] width 110 height 30
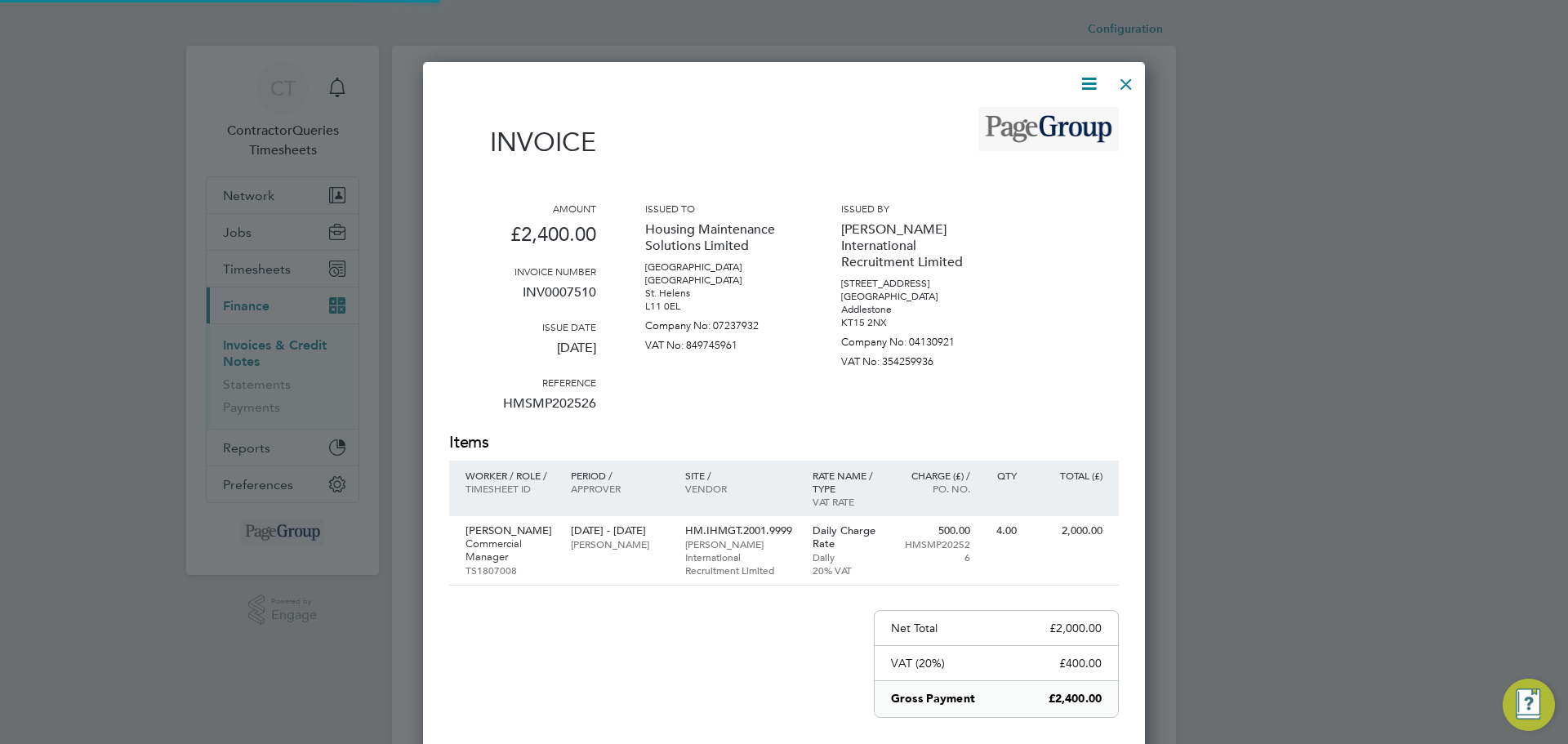
scroll to position [879, 723]
drag, startPoint x: 594, startPoint y: 295, endPoint x: 510, endPoint y: 299, distance: 84.1
click at [510, 299] on p "INV0007510" at bounding box center [522, 299] width 147 height 43
copy p "INV0007510"
click at [1131, 87] on div at bounding box center [1126, 79] width 29 height 29
